Goal: Transaction & Acquisition: Purchase product/service

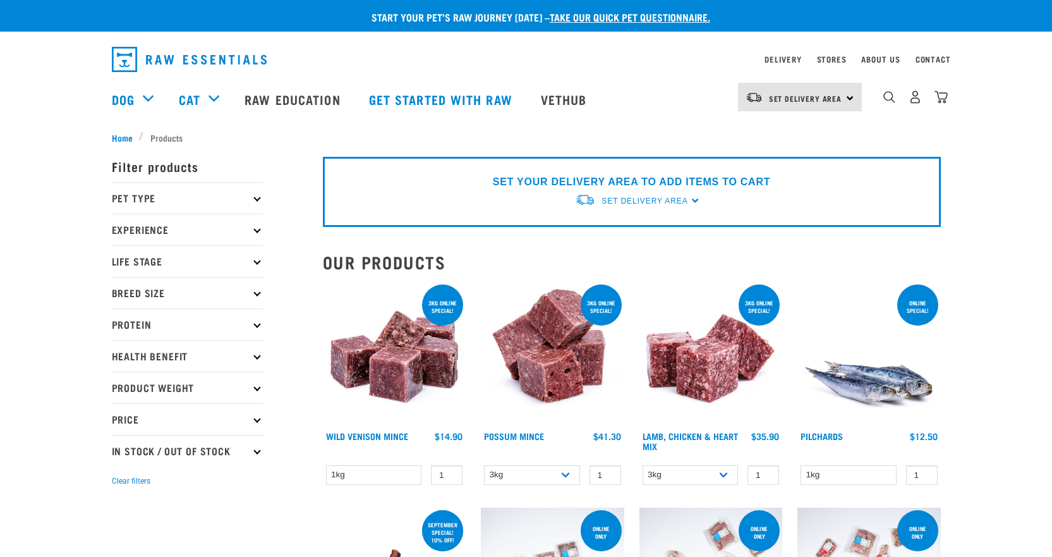
click at [145, 327] on p "Protein" at bounding box center [188, 324] width 152 height 32
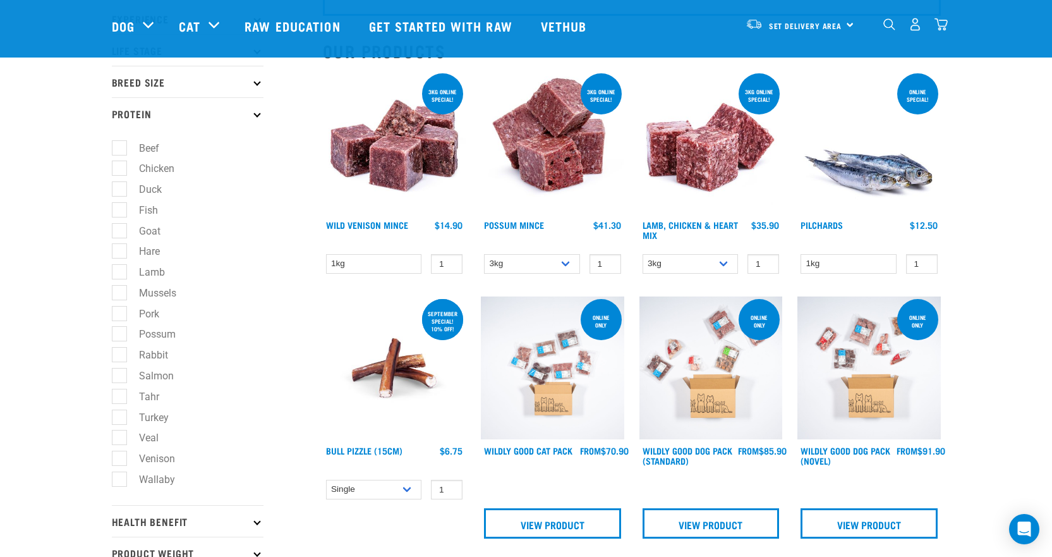
scroll to position [190, 0]
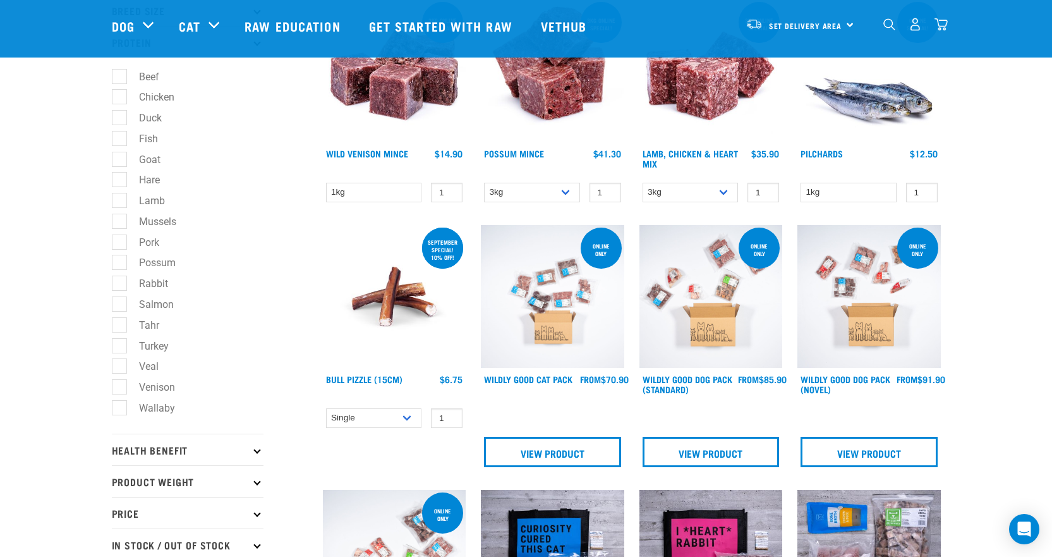
click at [148, 241] on label "Pork" at bounding box center [141, 242] width 45 height 16
click at [120, 241] on input "Pork" at bounding box center [116, 240] width 8 height 8
checkbox input "true"
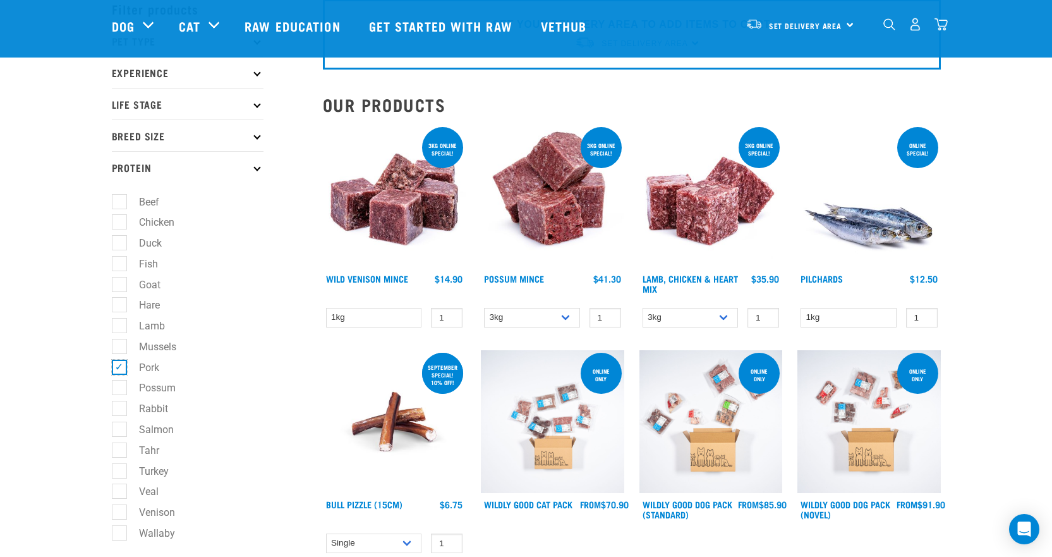
scroll to position [63, 0]
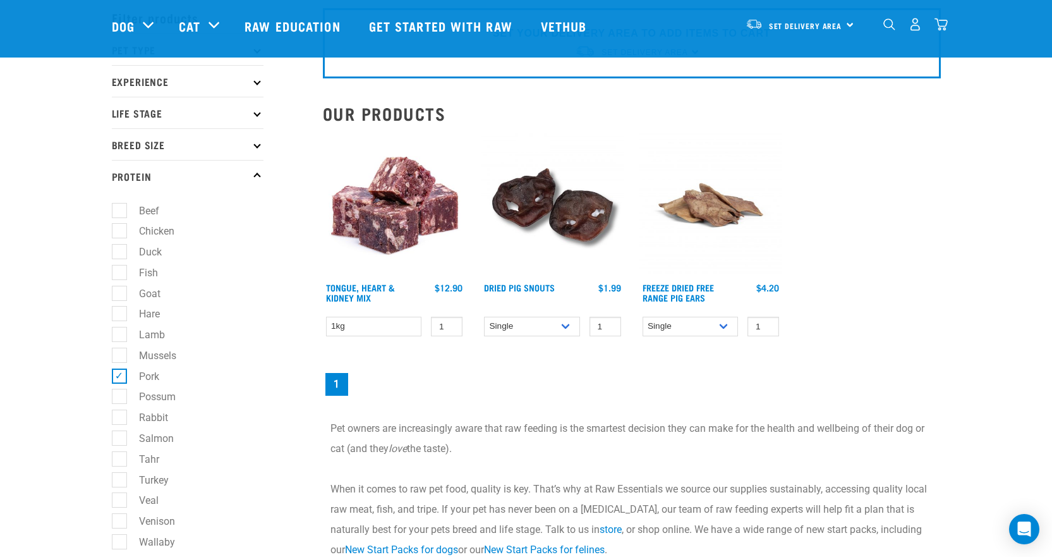
scroll to position [126, 0]
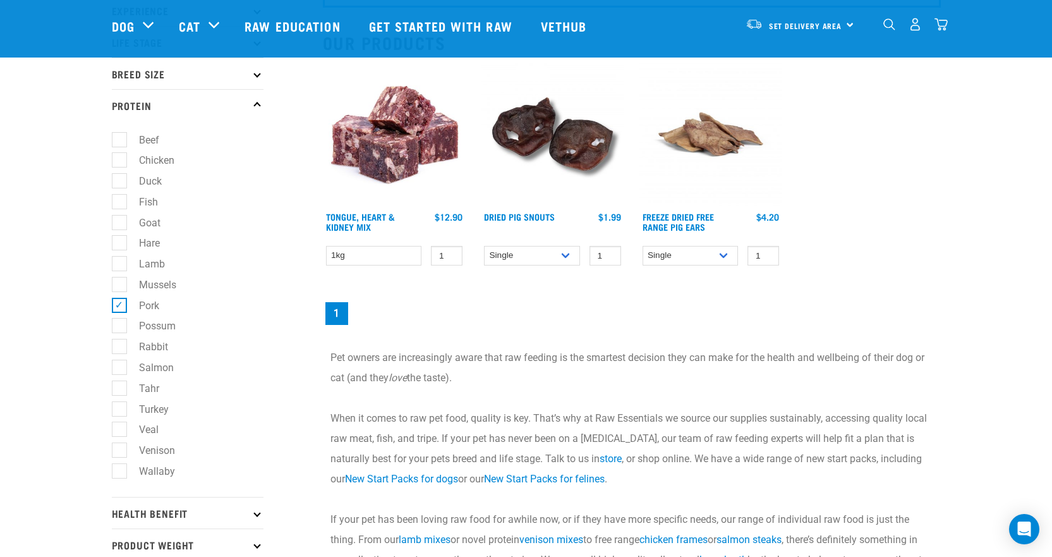
click at [123, 306] on label "Pork" at bounding box center [141, 306] width 45 height 16
click at [120, 306] on input "Pork" at bounding box center [116, 303] width 8 height 8
checkbox input "false"
click at [119, 347] on label "Rabbit" at bounding box center [146, 347] width 54 height 16
click at [119, 347] on input "Rabbit" at bounding box center [116, 344] width 8 height 8
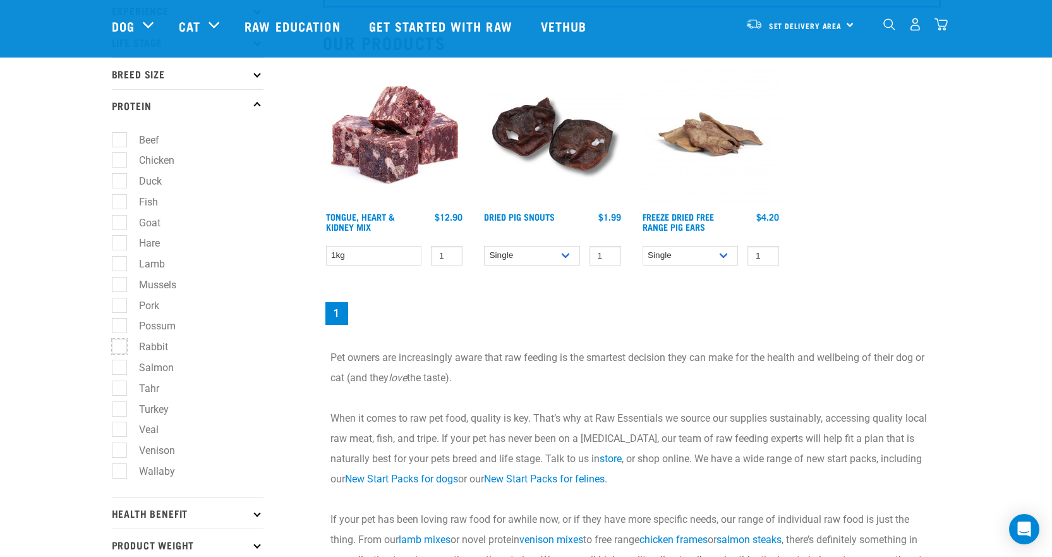
checkbox input "true"
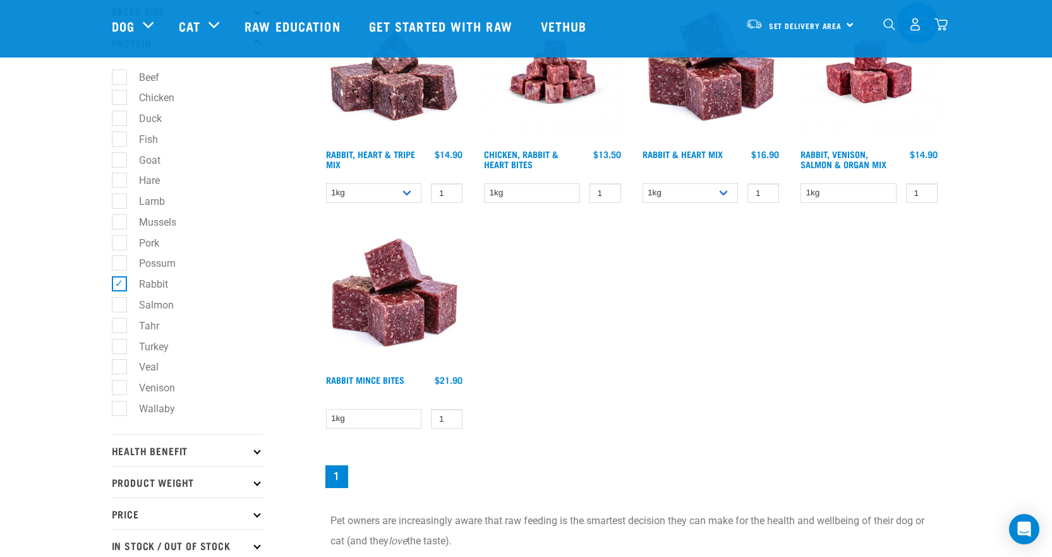
scroll to position [190, 0]
click at [121, 325] on label "Tahr" at bounding box center [141, 325] width 45 height 16
click at [120, 325] on input "Tahr" at bounding box center [116, 322] width 8 height 8
checkbox input "true"
click at [122, 286] on label "Rabbit" at bounding box center [146, 283] width 54 height 16
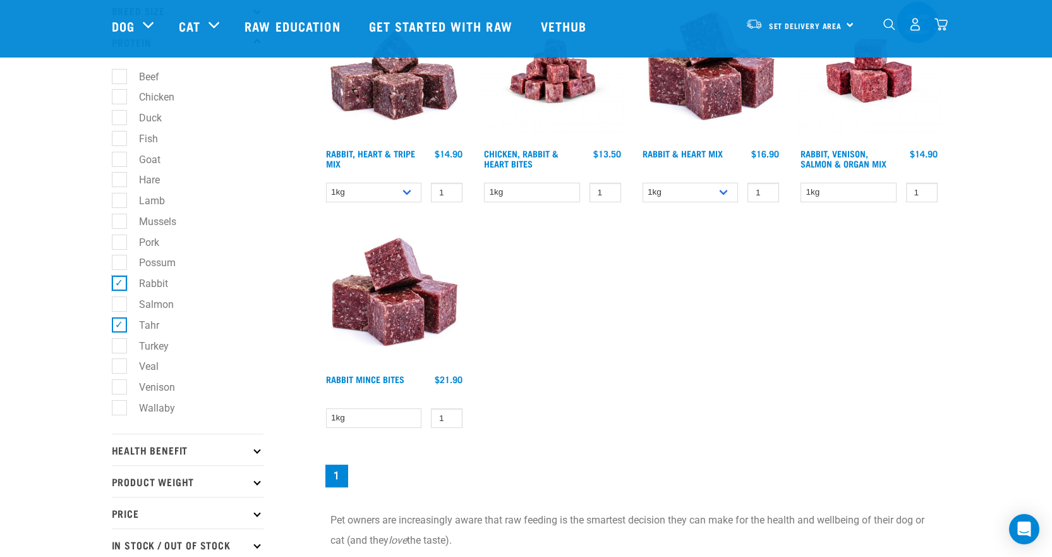
click at [120, 286] on input "Rabbit" at bounding box center [116, 281] width 8 height 8
checkbox input "false"
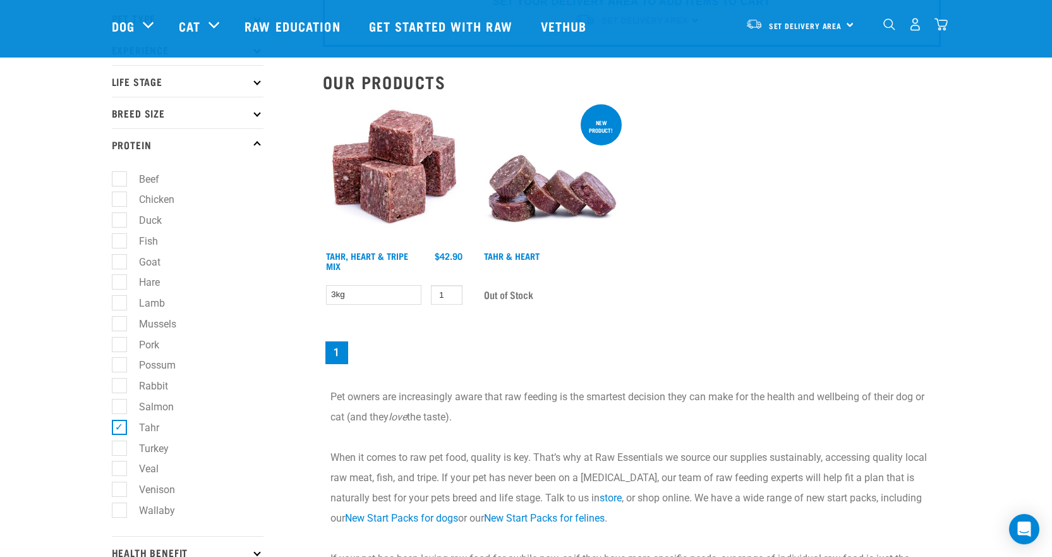
scroll to position [63, 0]
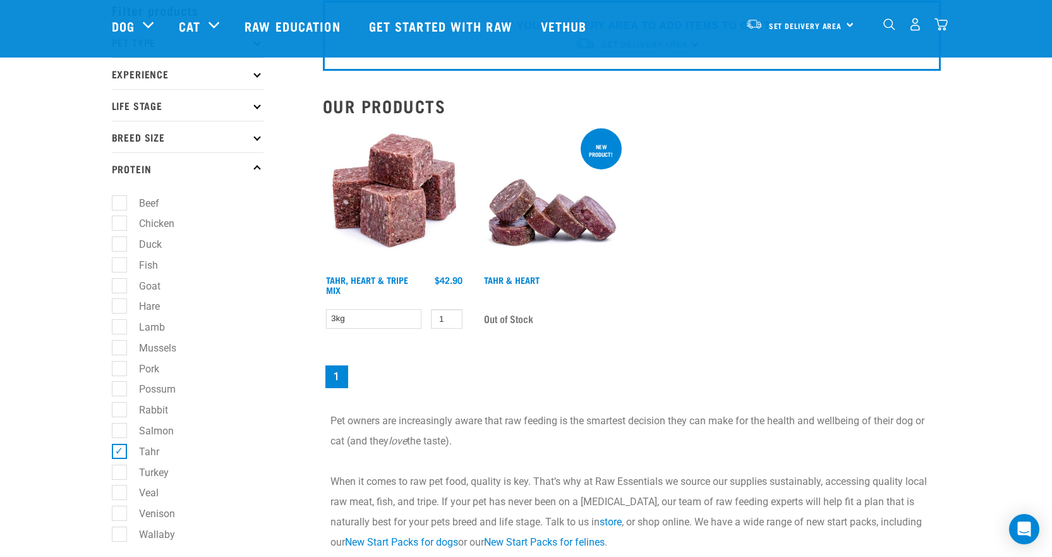
click at [122, 305] on label "Hare" at bounding box center [142, 306] width 46 height 16
click at [120, 305] on input "Hare" at bounding box center [116, 304] width 8 height 8
checkbox input "true"
click at [121, 452] on label "Tahr" at bounding box center [141, 451] width 45 height 16
click at [120, 452] on input "Tahr" at bounding box center [116, 449] width 8 height 8
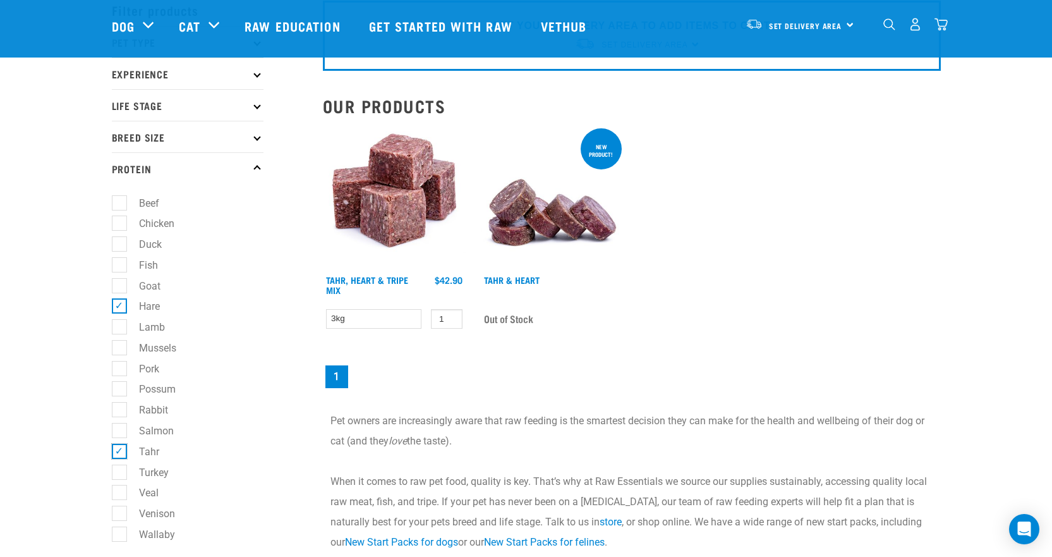
checkbox input "false"
